Goal: Find specific page/section

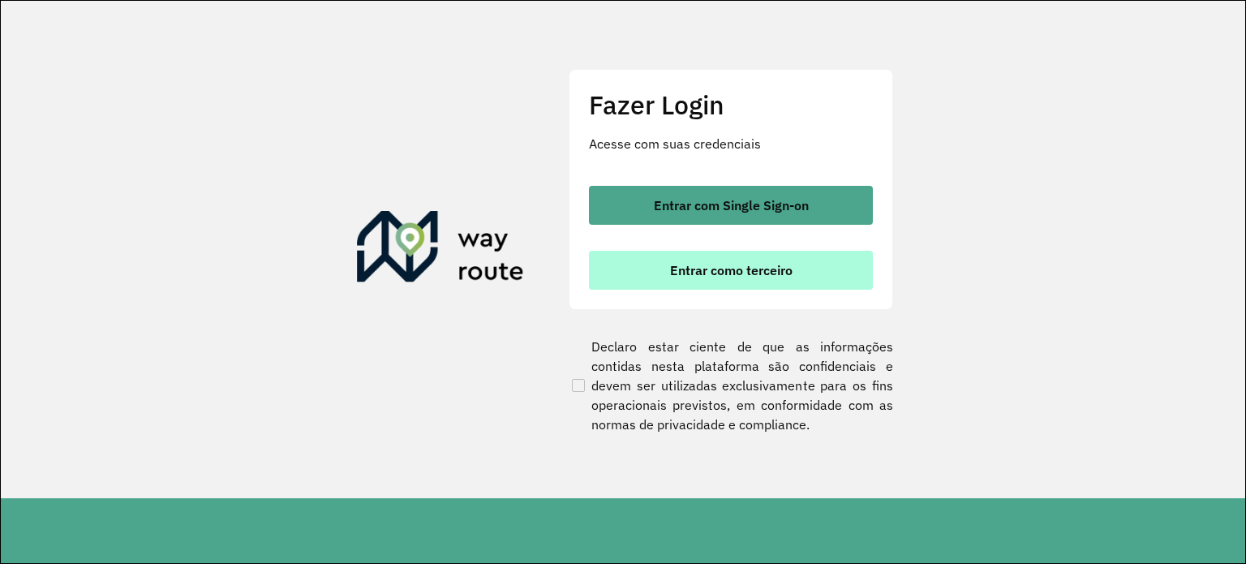
click at [697, 272] on span "Entrar como terceiro" at bounding box center [731, 270] width 123 height 13
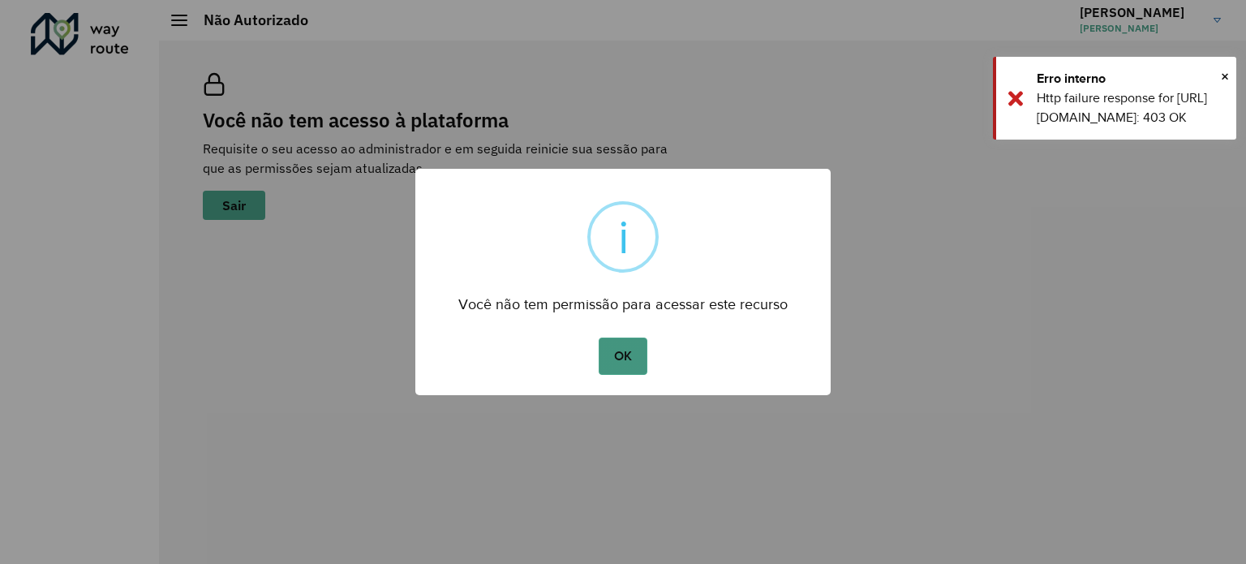
click at [607, 352] on button "OK" at bounding box center [623, 356] width 48 height 37
